Goal: Find specific page/section: Find specific page/section

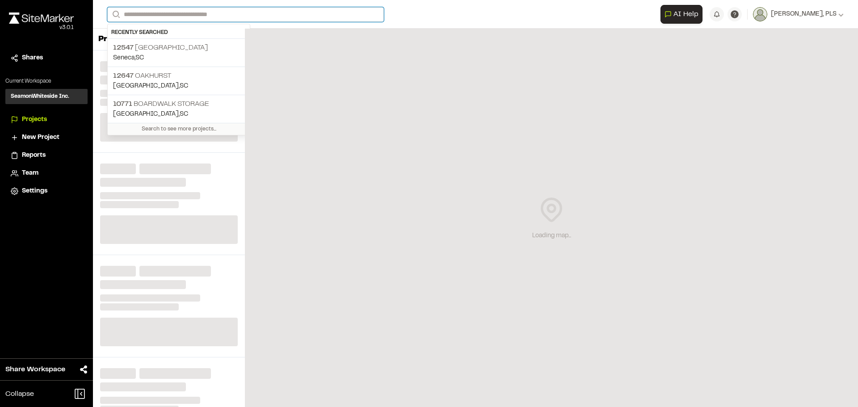
click at [184, 16] on input "Search" at bounding box center [245, 14] width 277 height 15
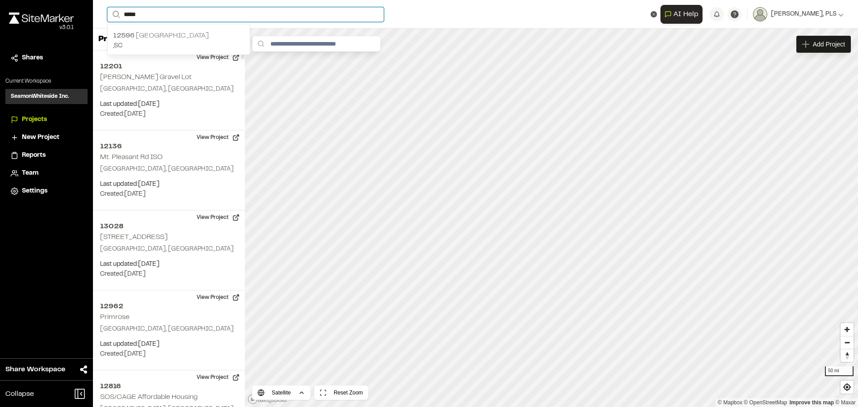
type input "*****"
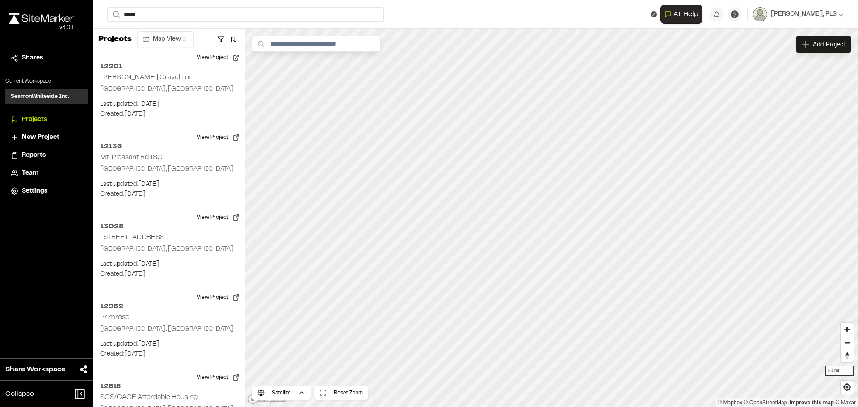
click at [182, 27] on div "12596 [GEOGRAPHIC_DATA] , [GEOGRAPHIC_DATA]" at bounding box center [179, 41] width 142 height 28
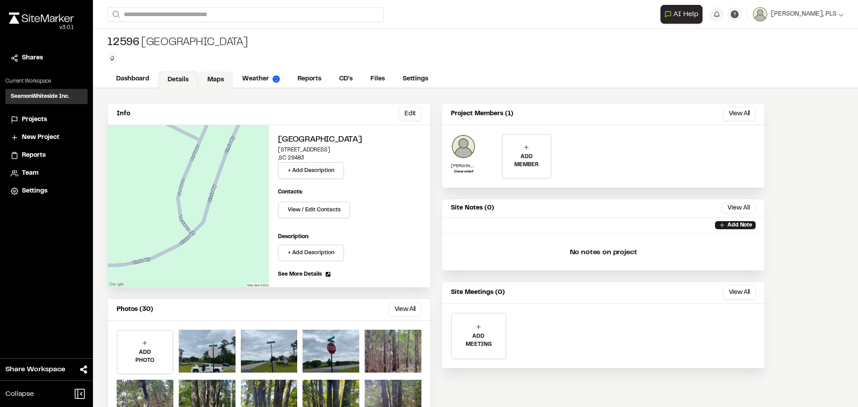
click at [215, 75] on link "Maps" at bounding box center [215, 80] width 35 height 17
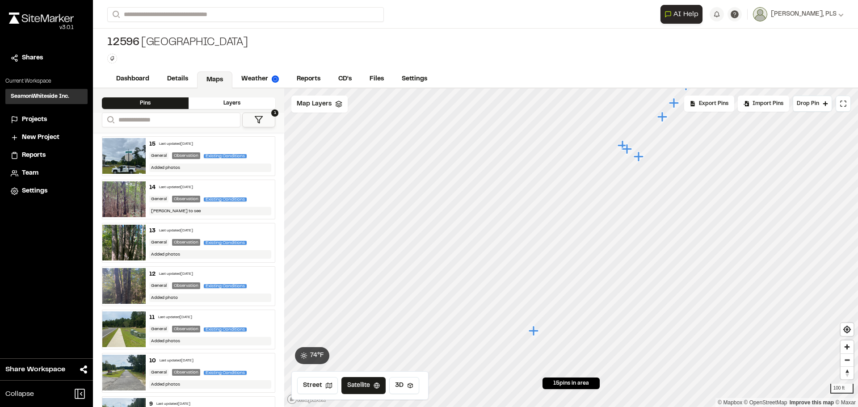
click at [641, 160] on icon "Map marker" at bounding box center [640, 157] width 12 height 12
click at [593, 209] on icon "Map marker" at bounding box center [594, 208] width 10 height 10
click at [549, 288] on icon "Map marker" at bounding box center [547, 287] width 10 height 10
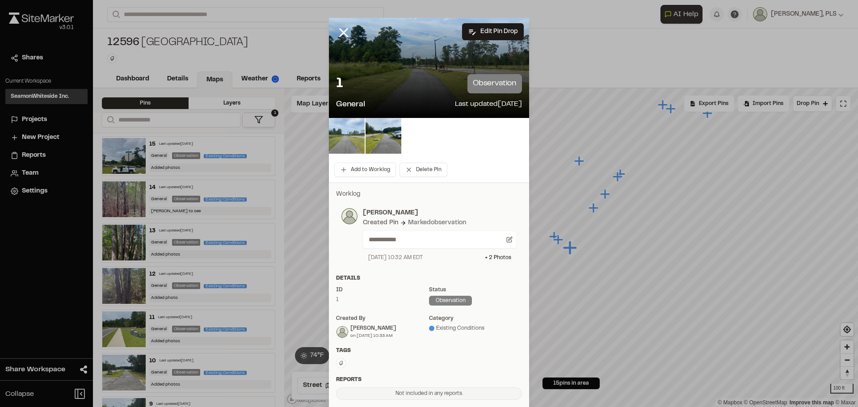
click at [343, 137] on img at bounding box center [347, 136] width 36 height 36
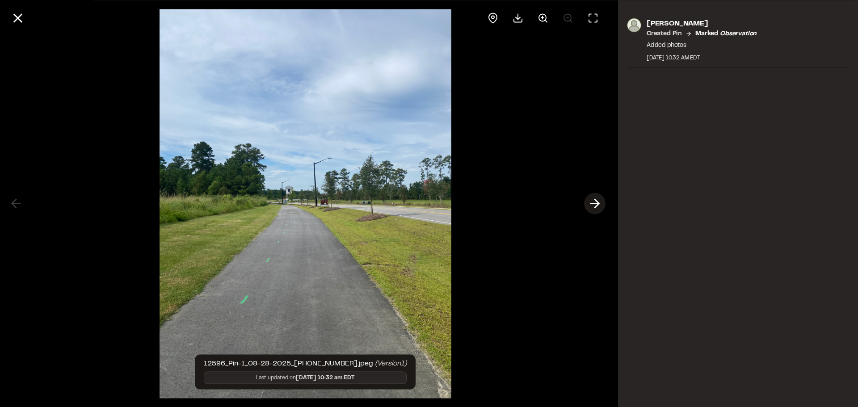
click at [596, 204] on icon at bounding box center [595, 203] width 14 height 15
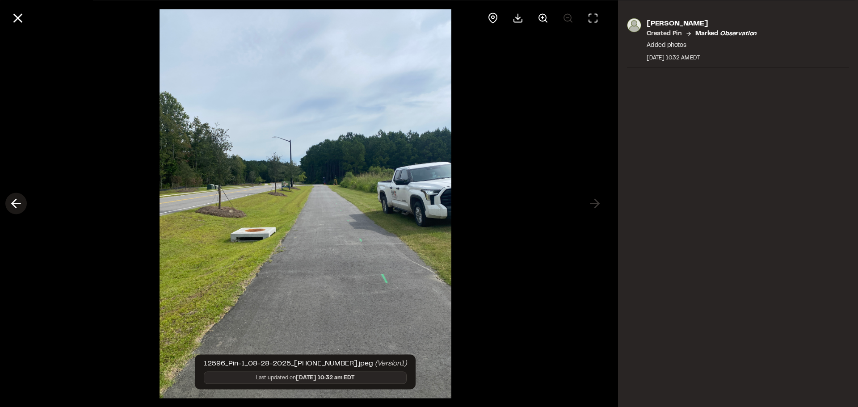
click at [12, 204] on polyline at bounding box center [14, 203] width 4 height 8
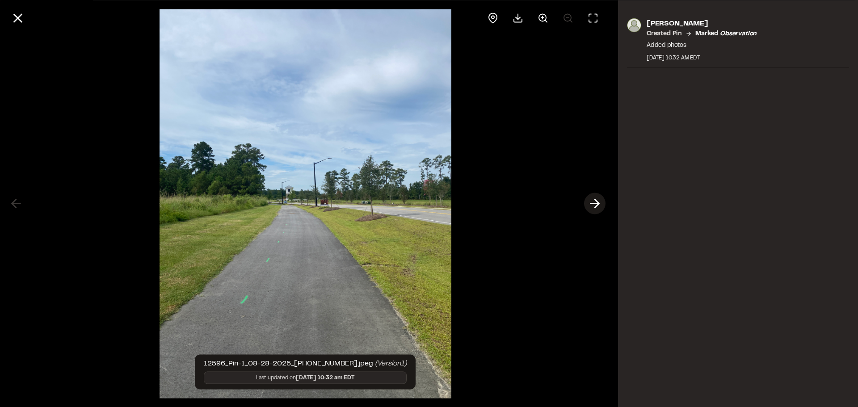
click at [595, 204] on icon at bounding box center [595, 203] width 14 height 15
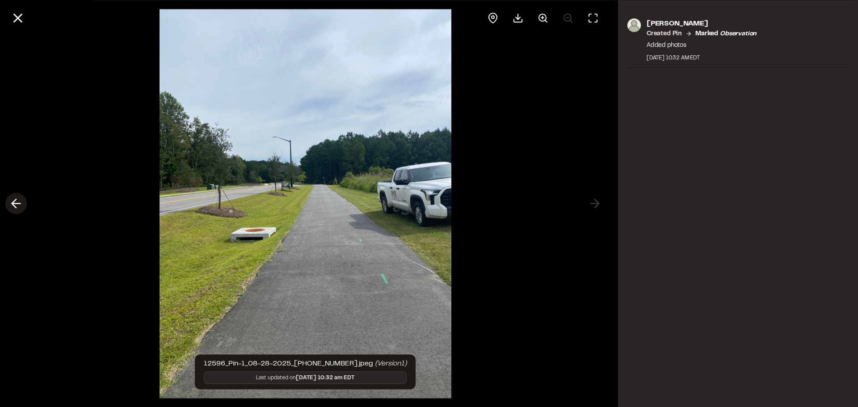
click at [13, 203] on polyline at bounding box center [14, 203] width 4 height 8
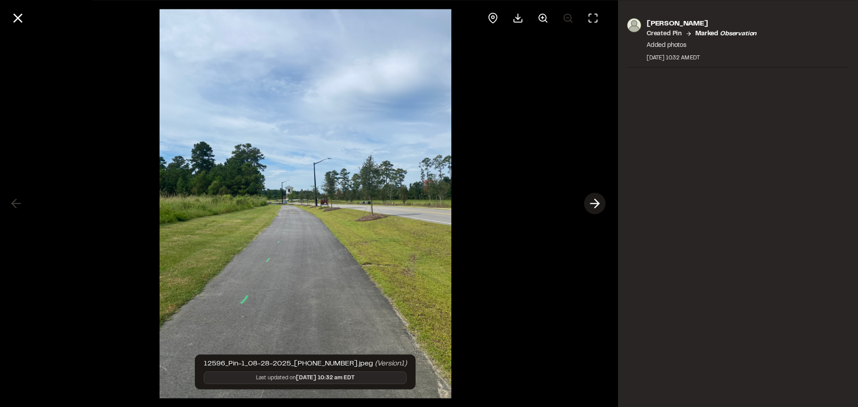
click at [596, 202] on icon at bounding box center [595, 203] width 14 height 15
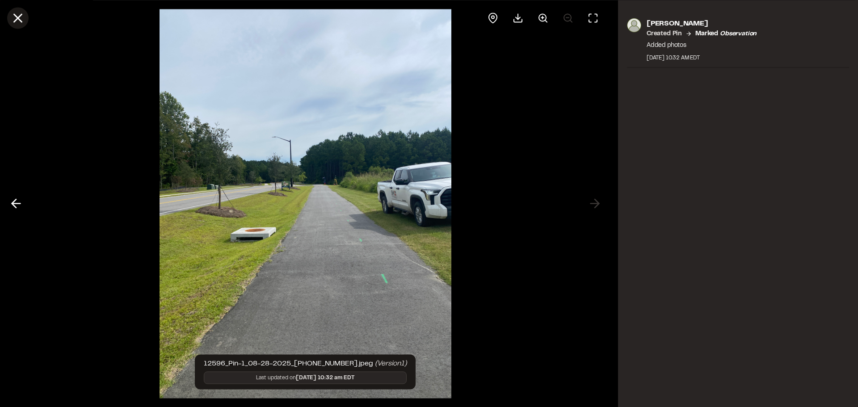
click at [14, 17] on icon at bounding box center [17, 17] width 15 height 15
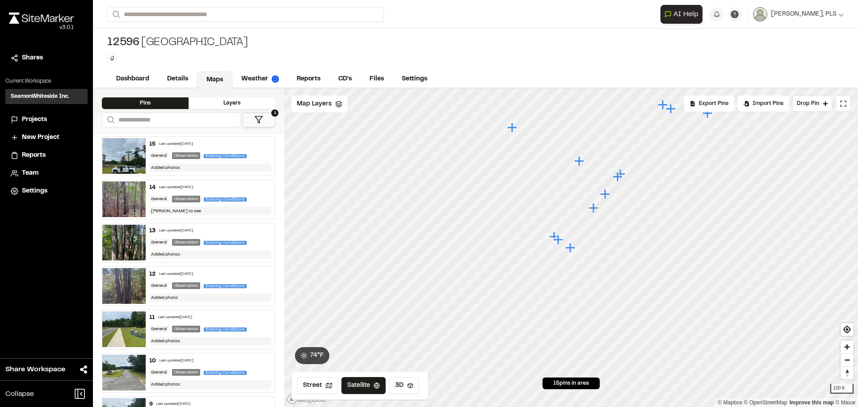
click at [618, 177] on icon "Map marker" at bounding box center [618, 177] width 10 height 10
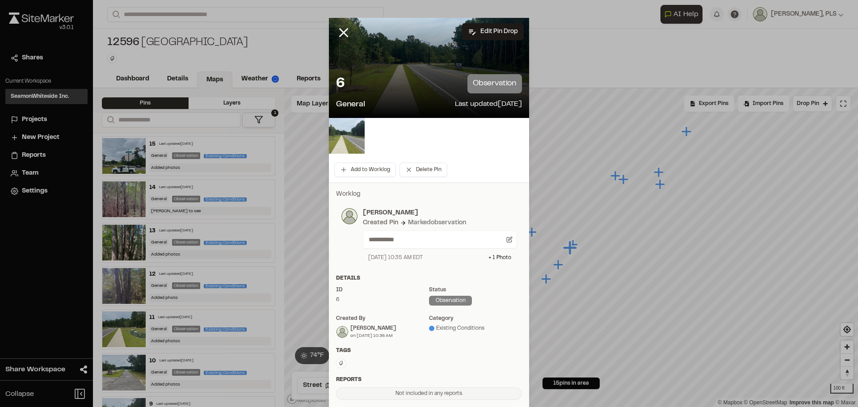
click at [346, 138] on img at bounding box center [347, 136] width 36 height 36
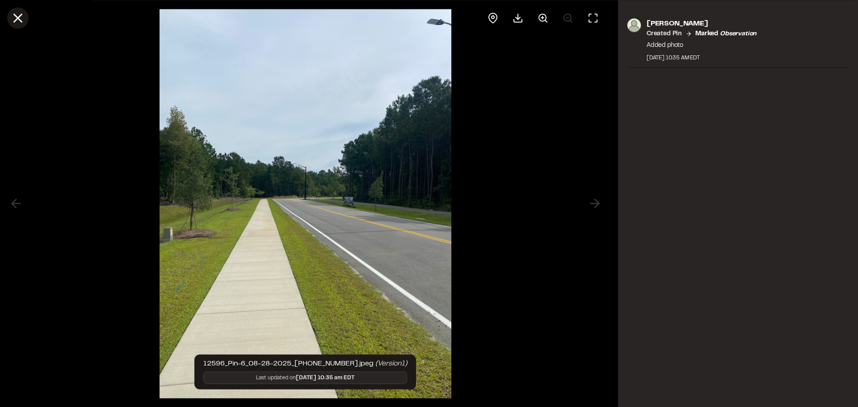
click at [20, 15] on line at bounding box center [18, 18] width 8 height 8
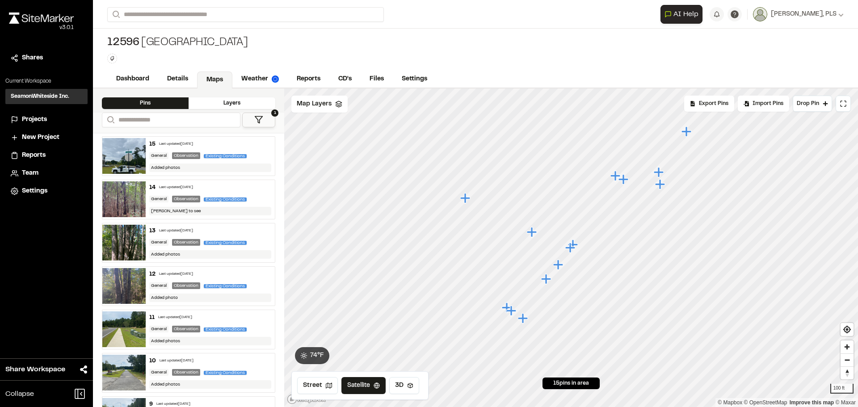
click at [575, 244] on icon "Map marker" at bounding box center [571, 248] width 12 height 12
click at [573, 240] on icon "Map marker" at bounding box center [570, 241] width 10 height 10
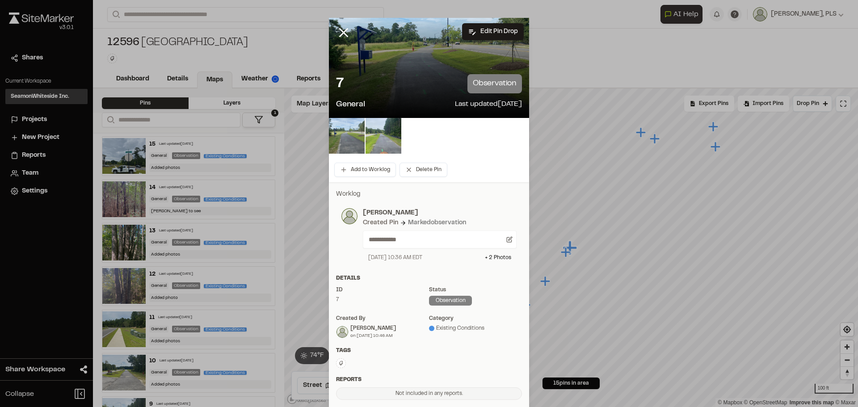
click at [343, 130] on img at bounding box center [347, 136] width 36 height 36
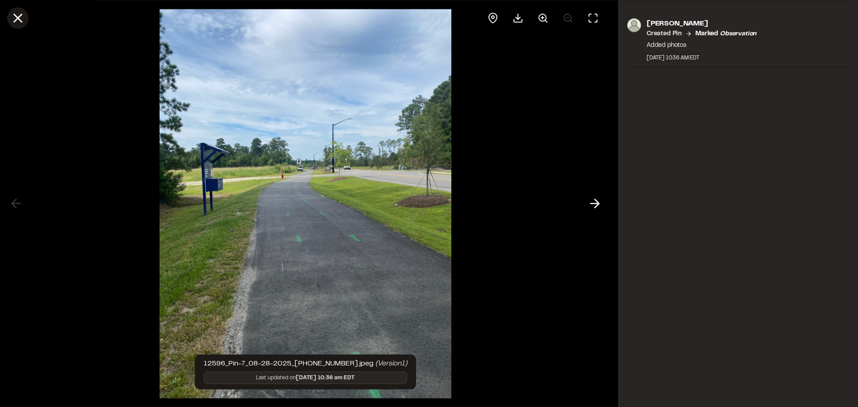
click at [17, 21] on icon at bounding box center [17, 17] width 15 height 15
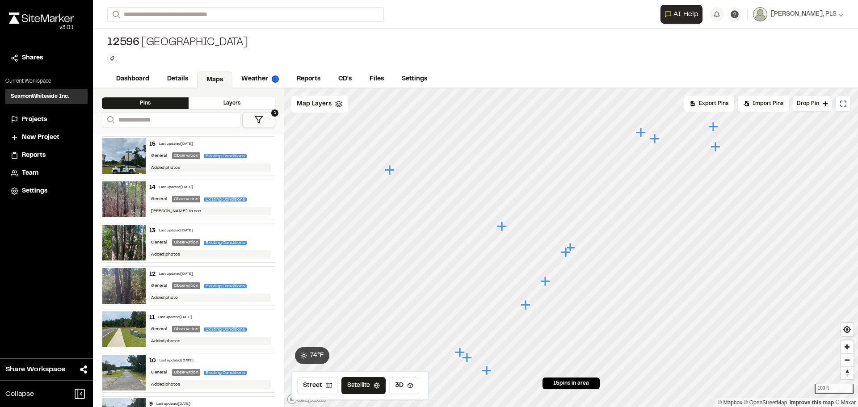
click at [716, 148] on icon "Map marker" at bounding box center [716, 147] width 10 height 10
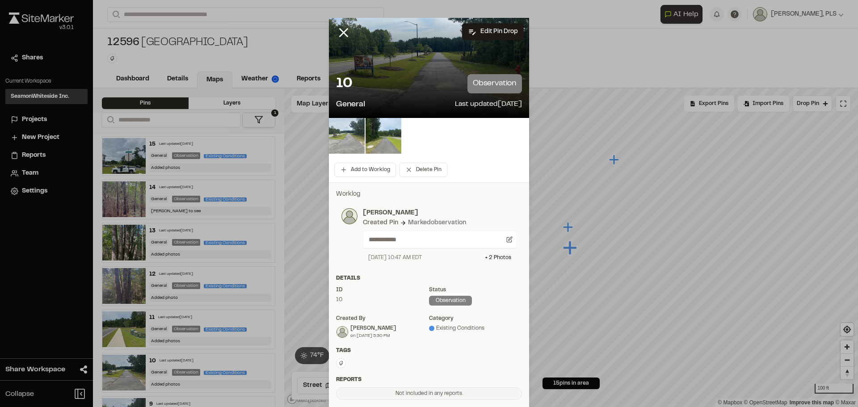
click at [349, 134] on img at bounding box center [347, 136] width 36 height 36
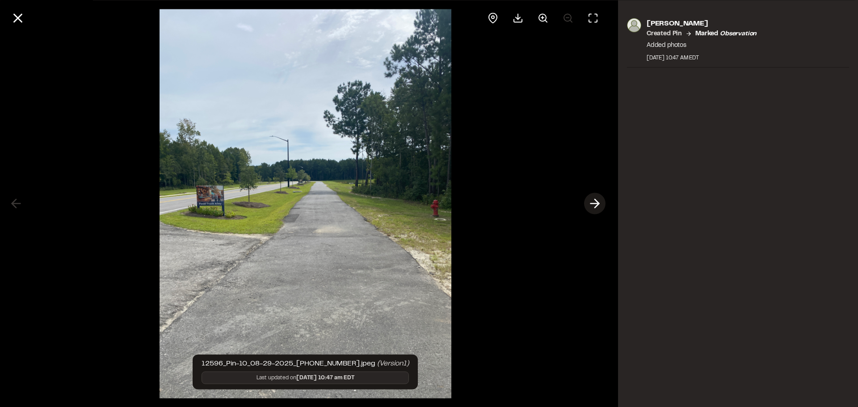
click at [597, 207] on icon at bounding box center [595, 203] width 14 height 15
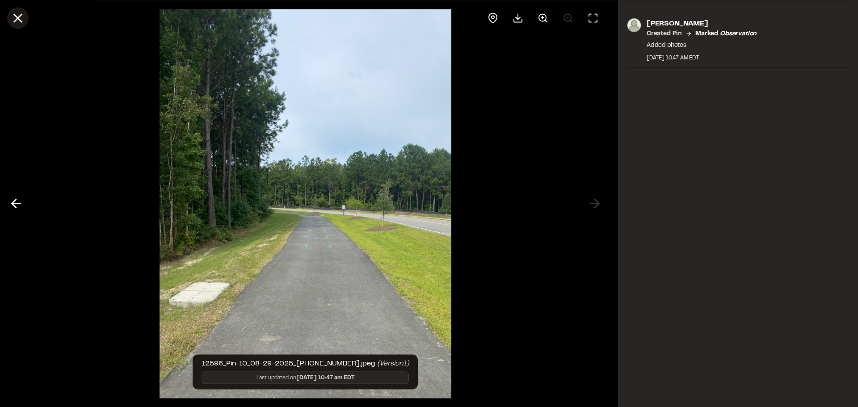
click at [17, 19] on line at bounding box center [18, 18] width 8 height 8
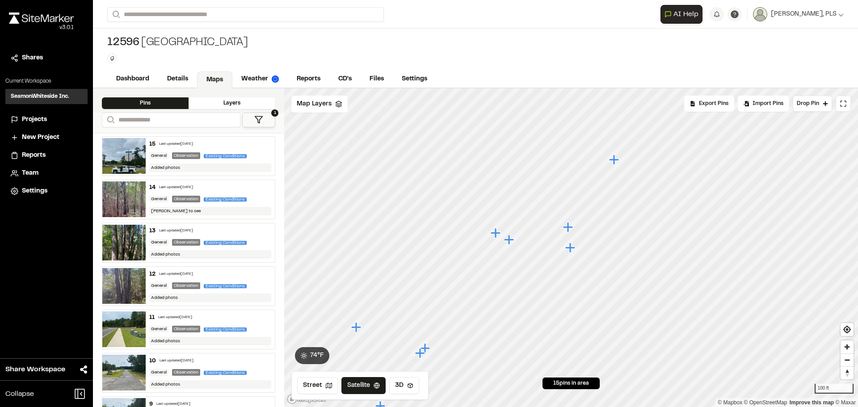
click at [512, 240] on icon "Map marker" at bounding box center [509, 240] width 10 height 10
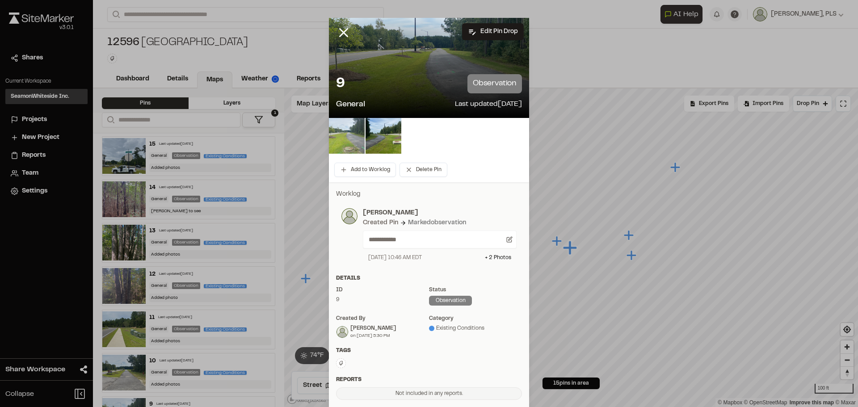
click at [349, 139] on img at bounding box center [347, 136] width 36 height 36
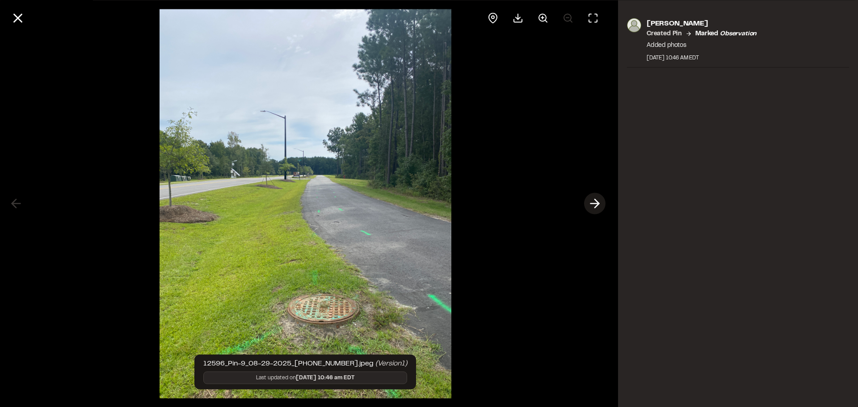
click at [592, 202] on icon at bounding box center [595, 203] width 14 height 15
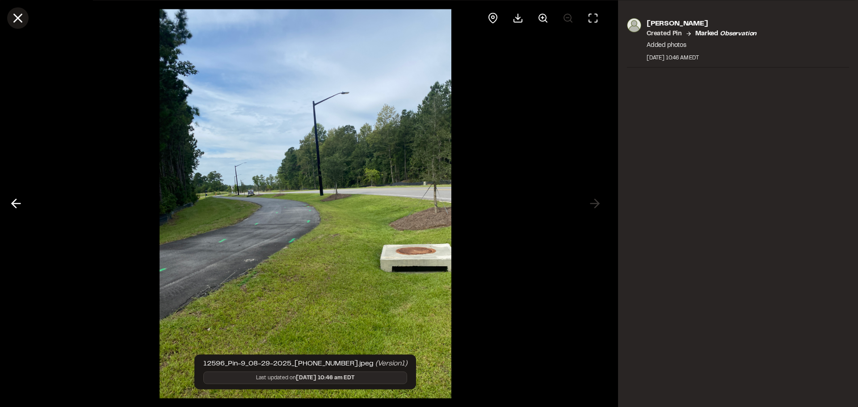
click at [20, 14] on icon at bounding box center [17, 17] width 15 height 15
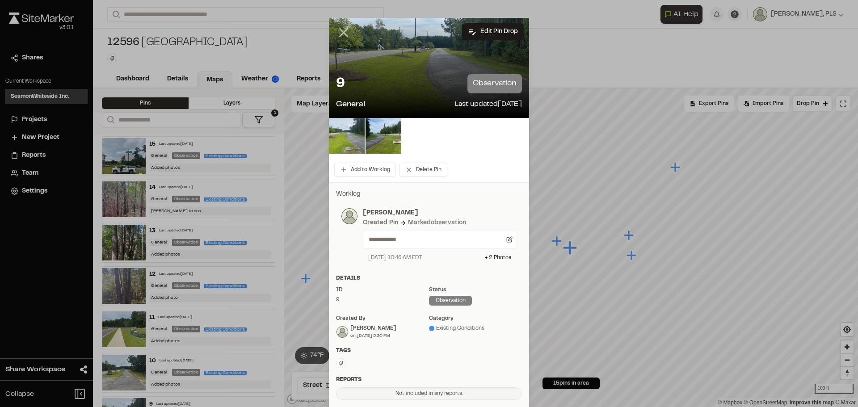
click at [341, 28] on icon at bounding box center [343, 32] width 15 height 15
